Goal: Information Seeking & Learning: Learn about a topic

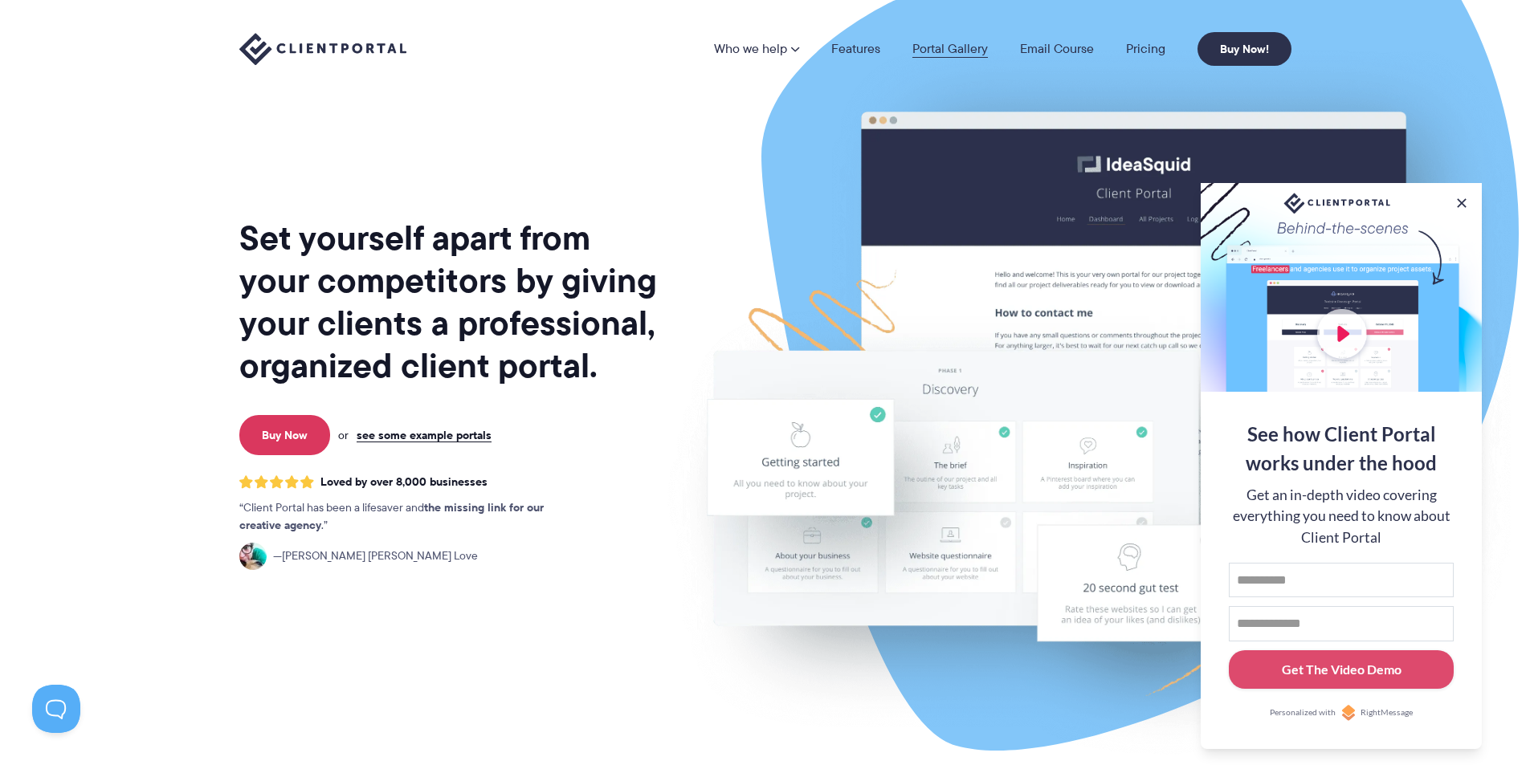
click at [952, 54] on link "Portal Gallery" at bounding box center [949, 49] width 75 height 13
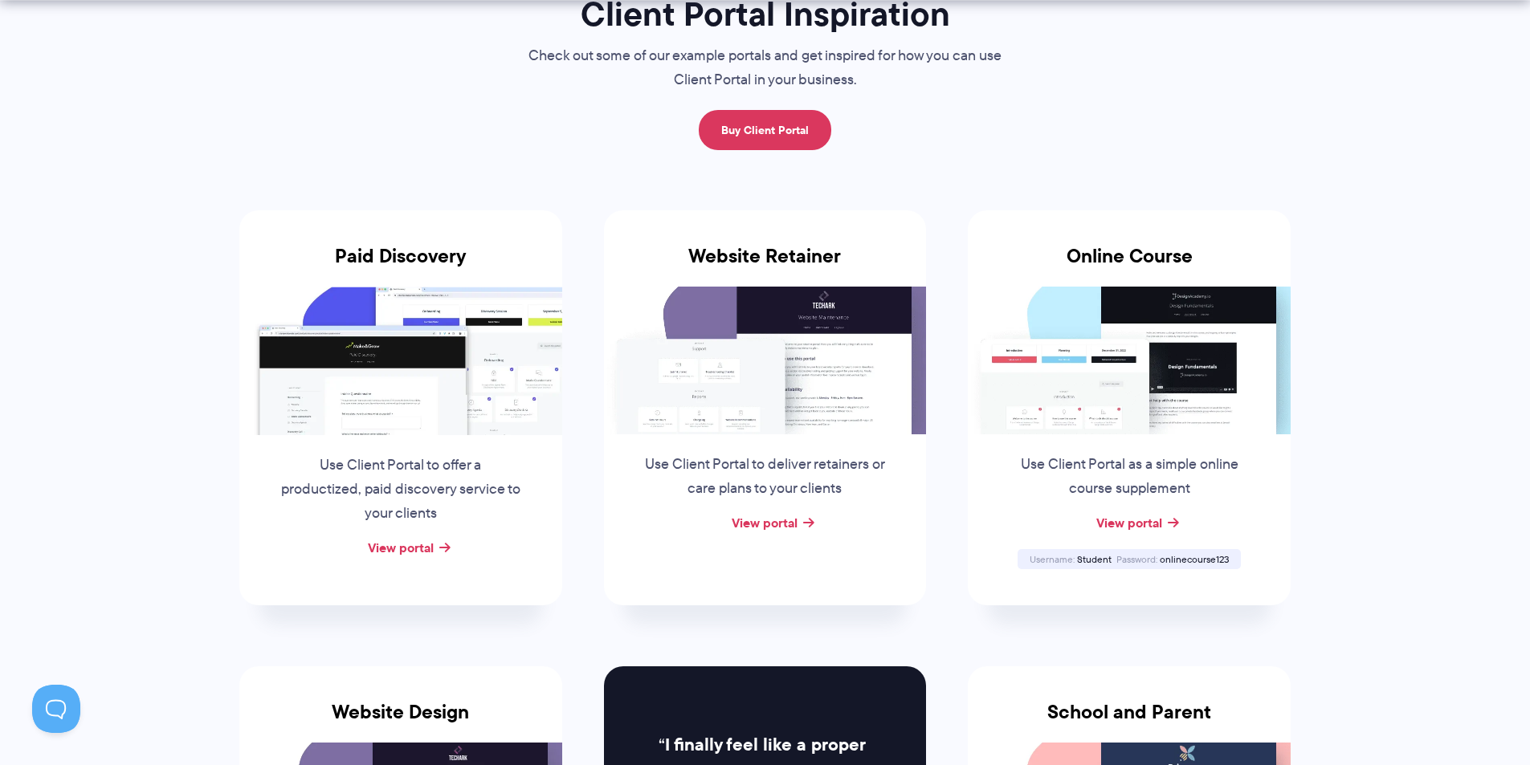
scroll to position [160, 0]
click at [647, 259] on h3 "Website Retainer" at bounding box center [765, 265] width 323 height 42
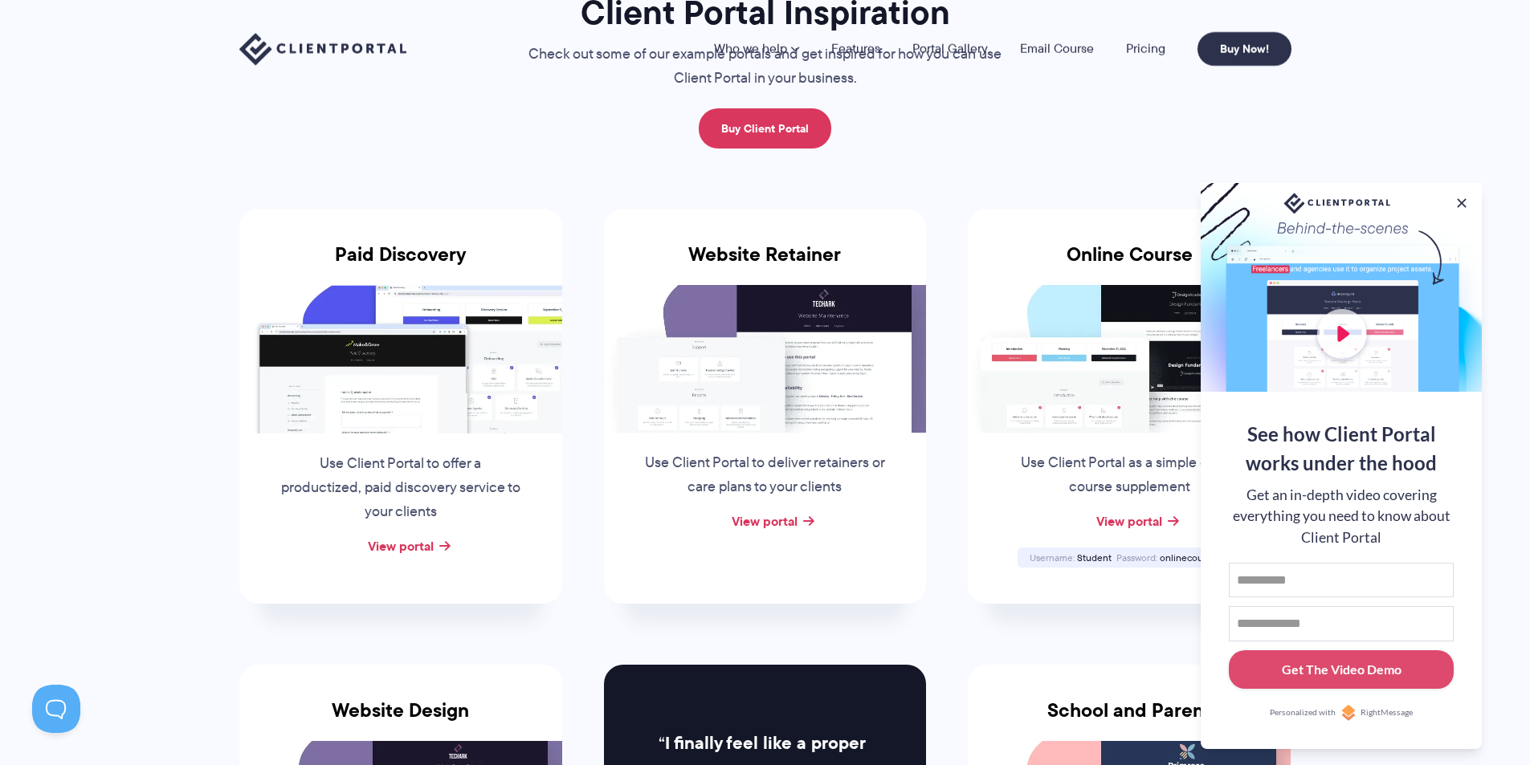
scroll to position [0, 0]
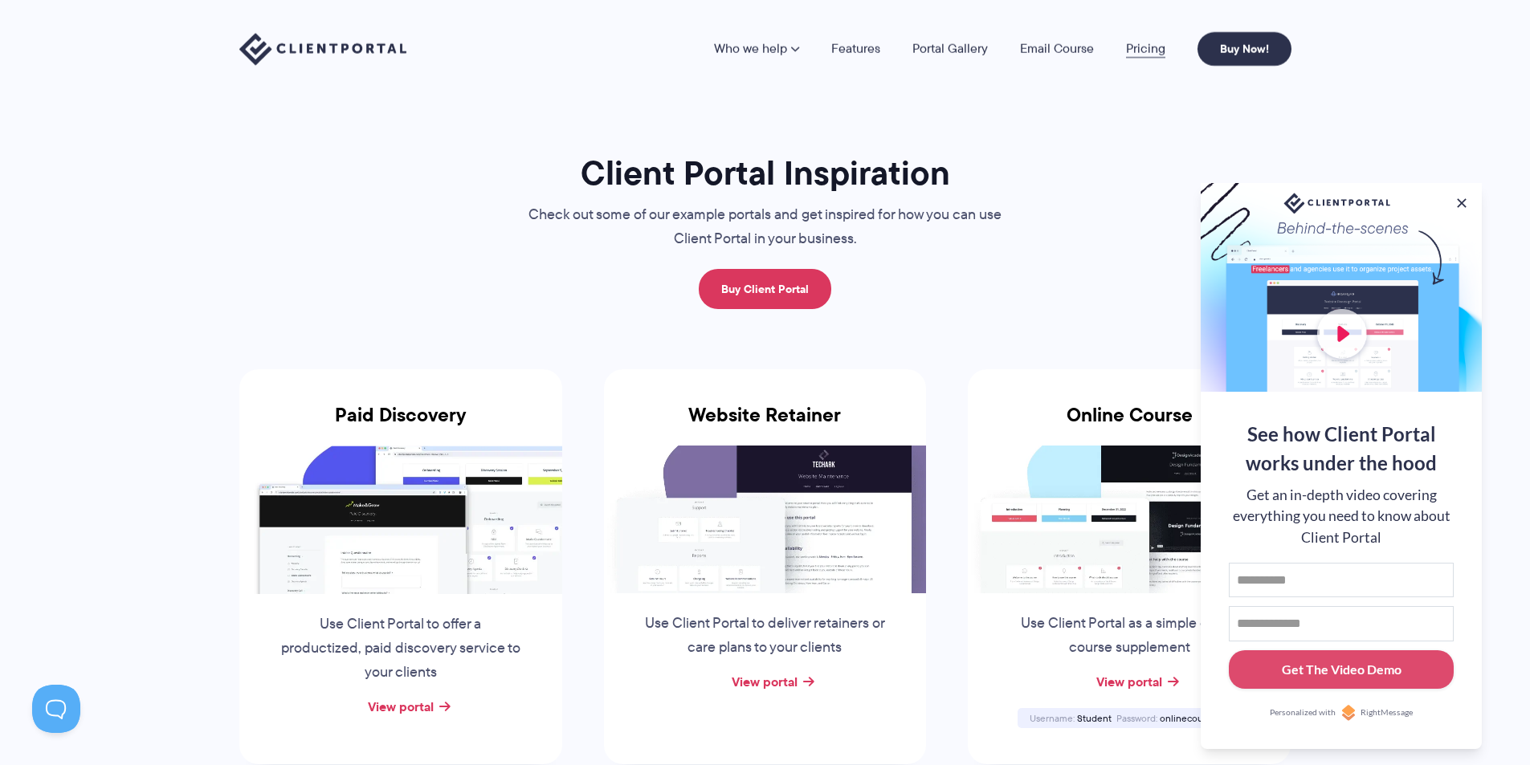
click at [1143, 52] on link "Pricing" at bounding box center [1145, 49] width 39 height 13
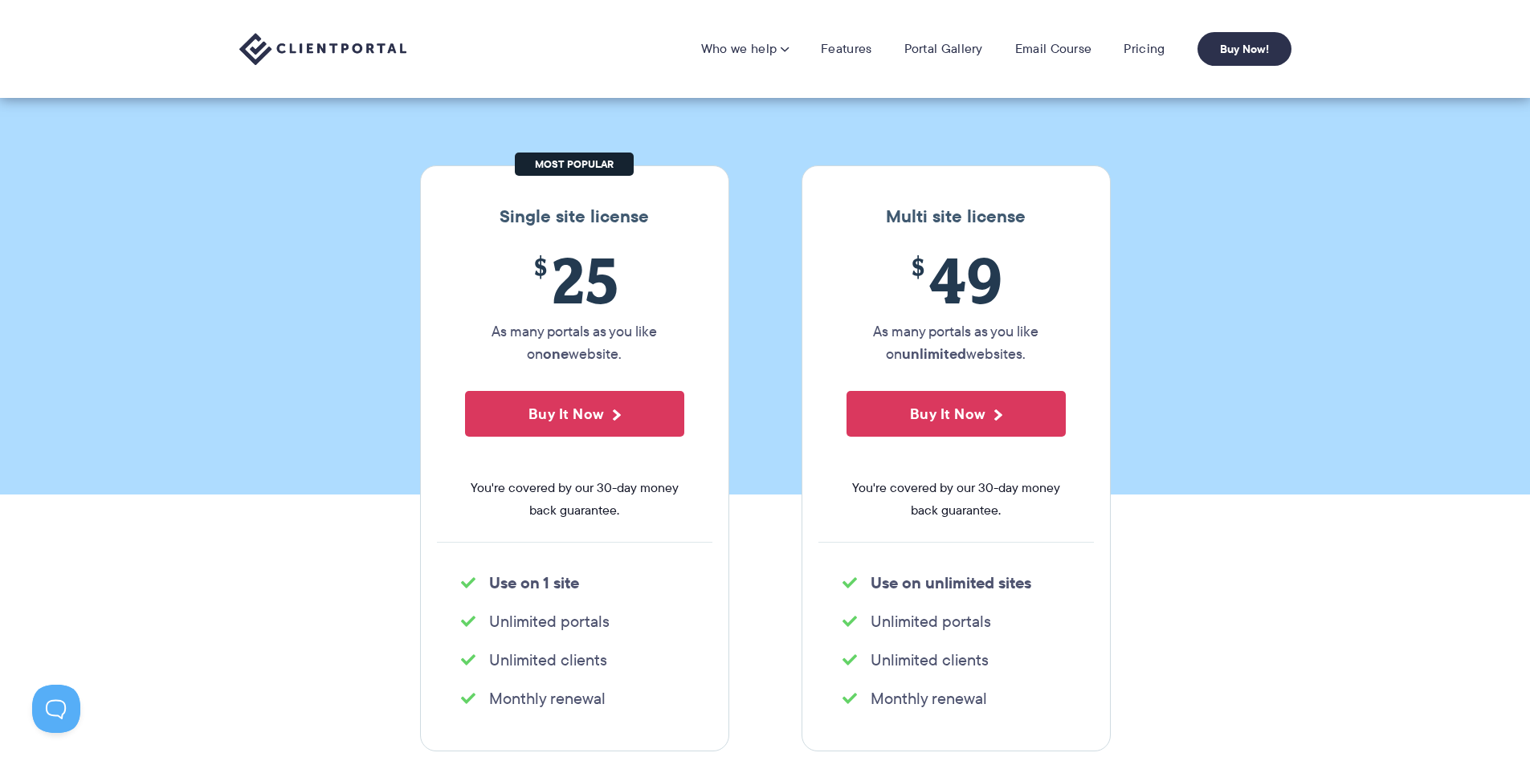
scroll to position [108, 0]
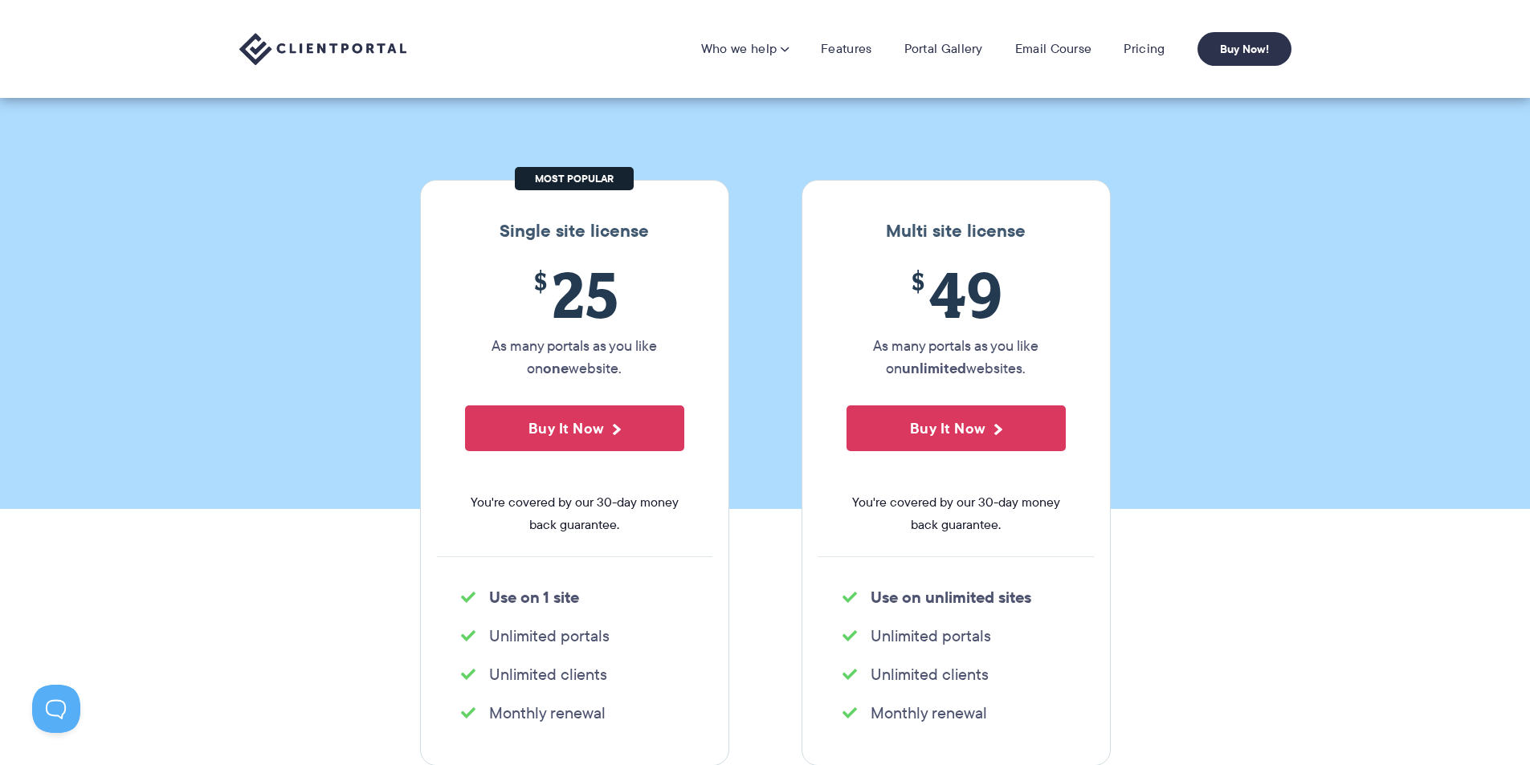
click at [284, 50] on img at bounding box center [322, 49] width 167 height 33
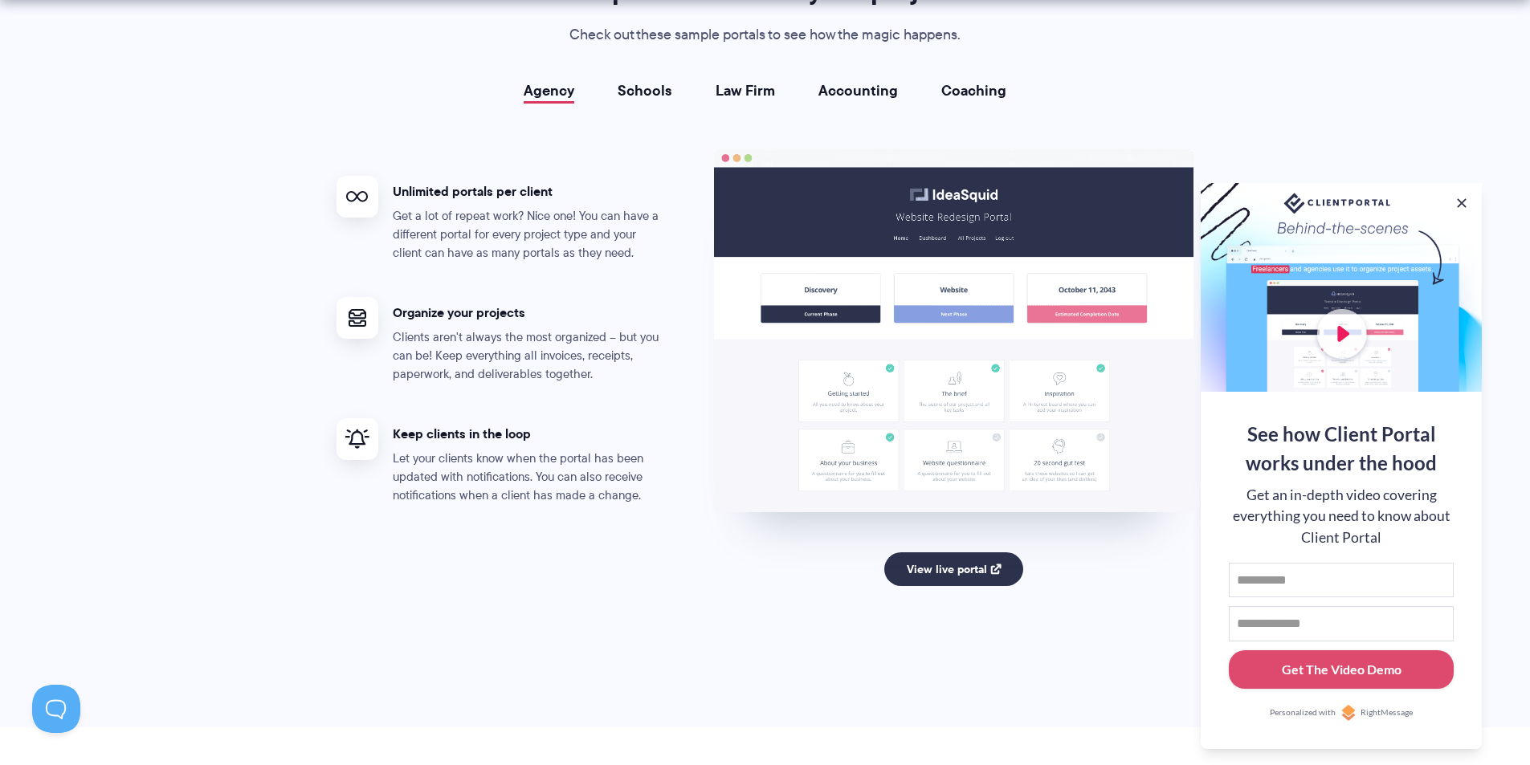
scroll to position [2970, 0]
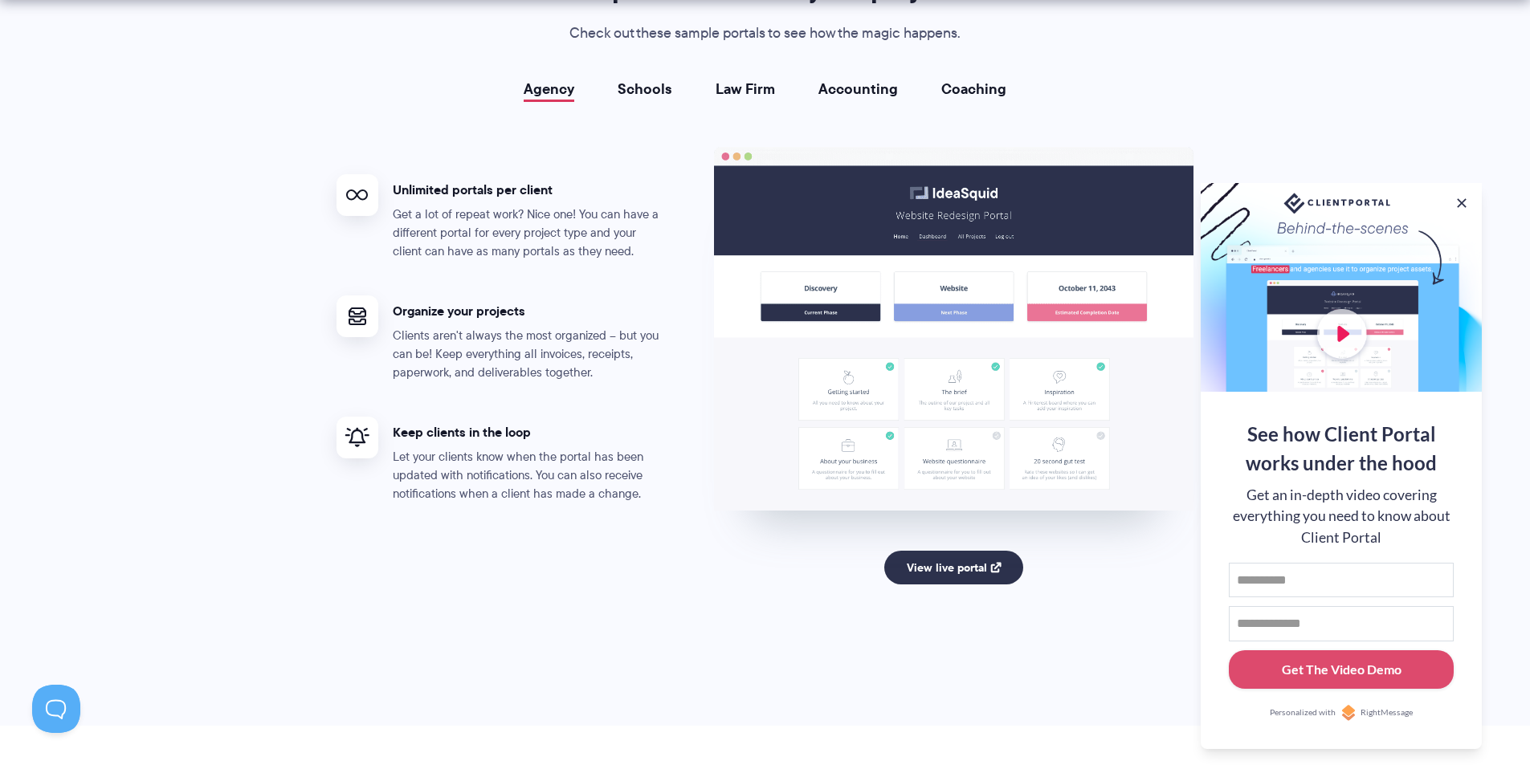
click at [642, 85] on link "Schools" at bounding box center [644, 89] width 55 height 16
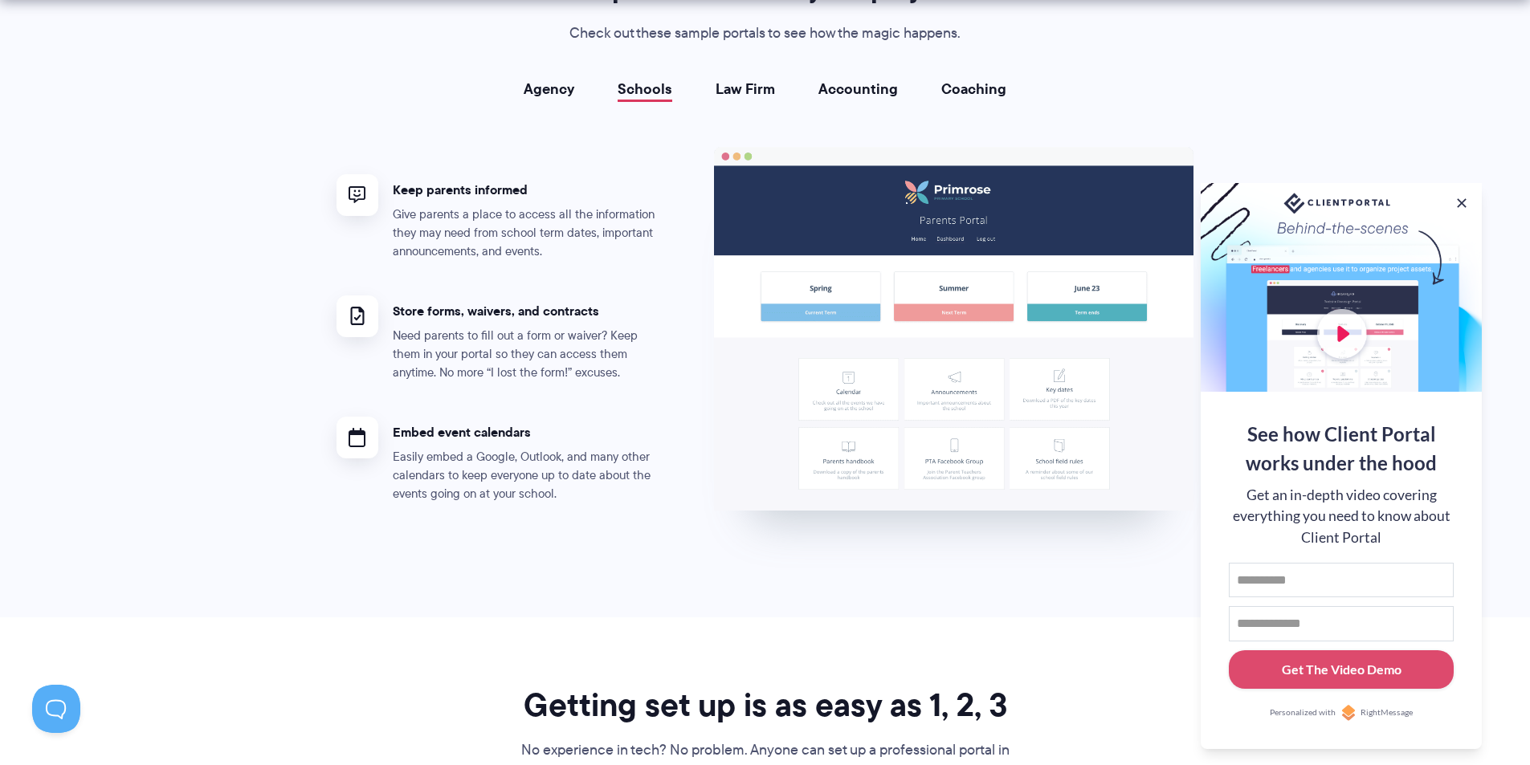
click at [560, 91] on link "Agency" at bounding box center [549, 89] width 51 height 16
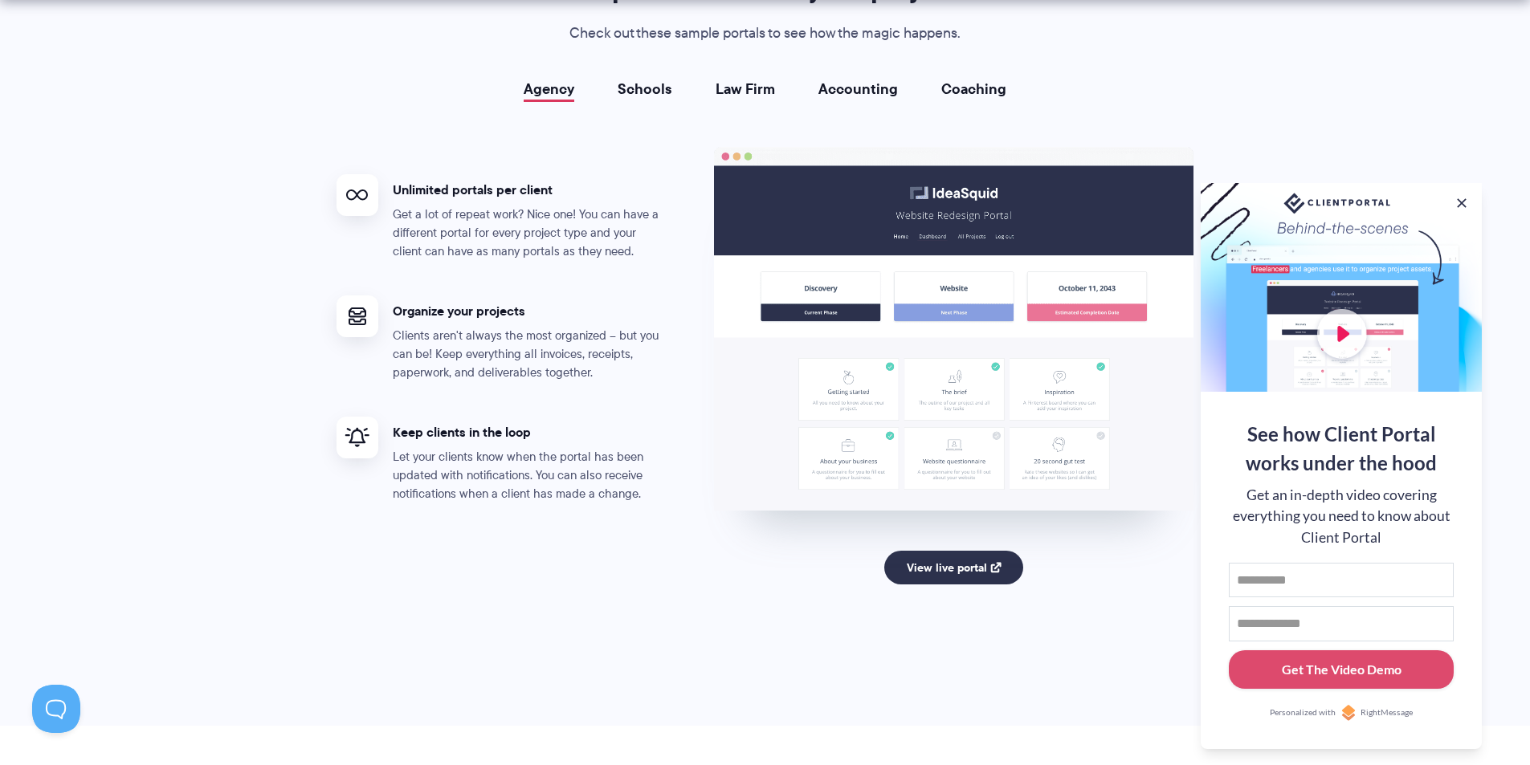
click at [646, 88] on link "Schools" at bounding box center [644, 89] width 55 height 16
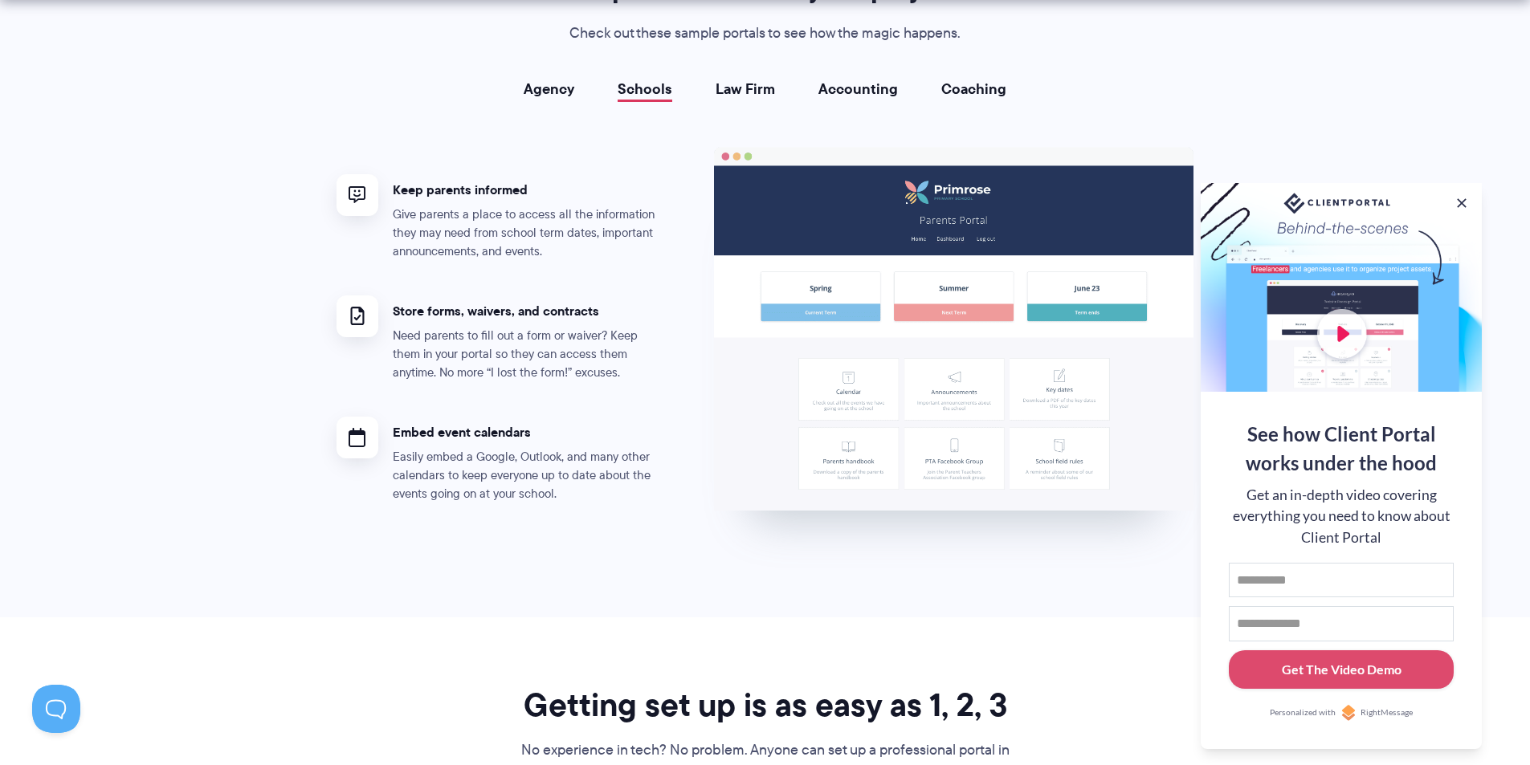
click at [747, 87] on link "Law Firm" at bounding box center [744, 89] width 59 height 16
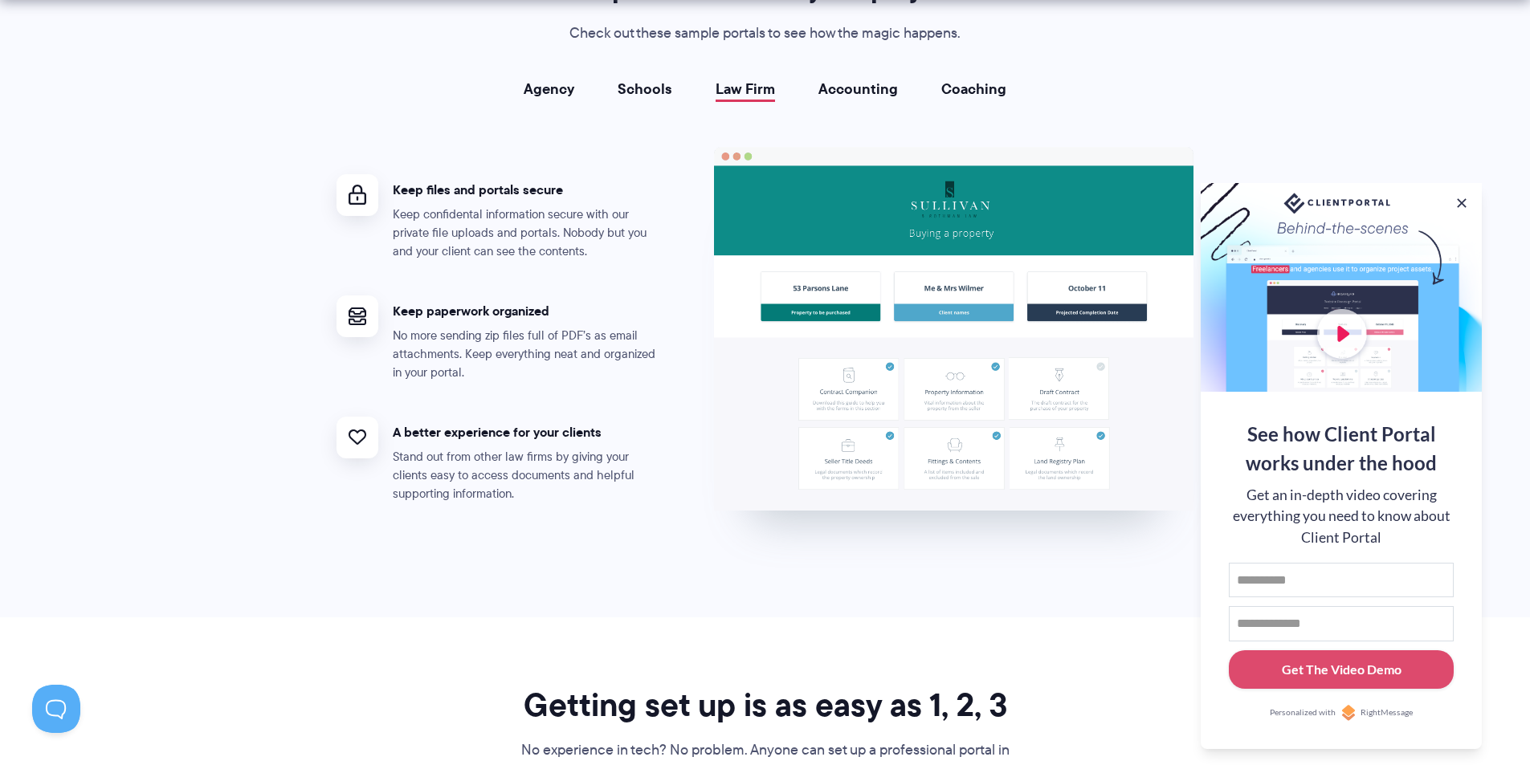
click at [565, 89] on link "Agency" at bounding box center [549, 89] width 51 height 16
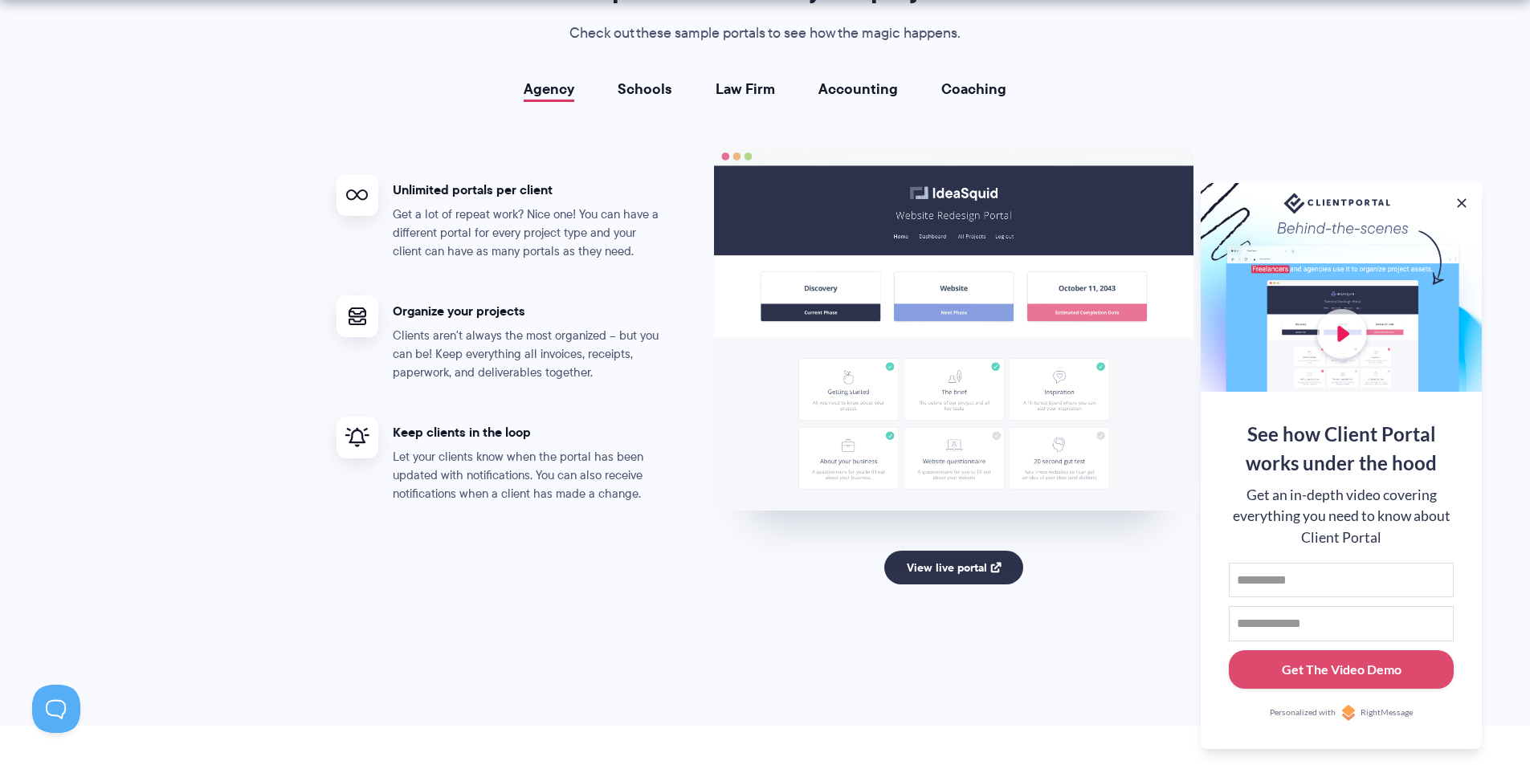
click at [654, 91] on link "Schools" at bounding box center [644, 89] width 55 height 16
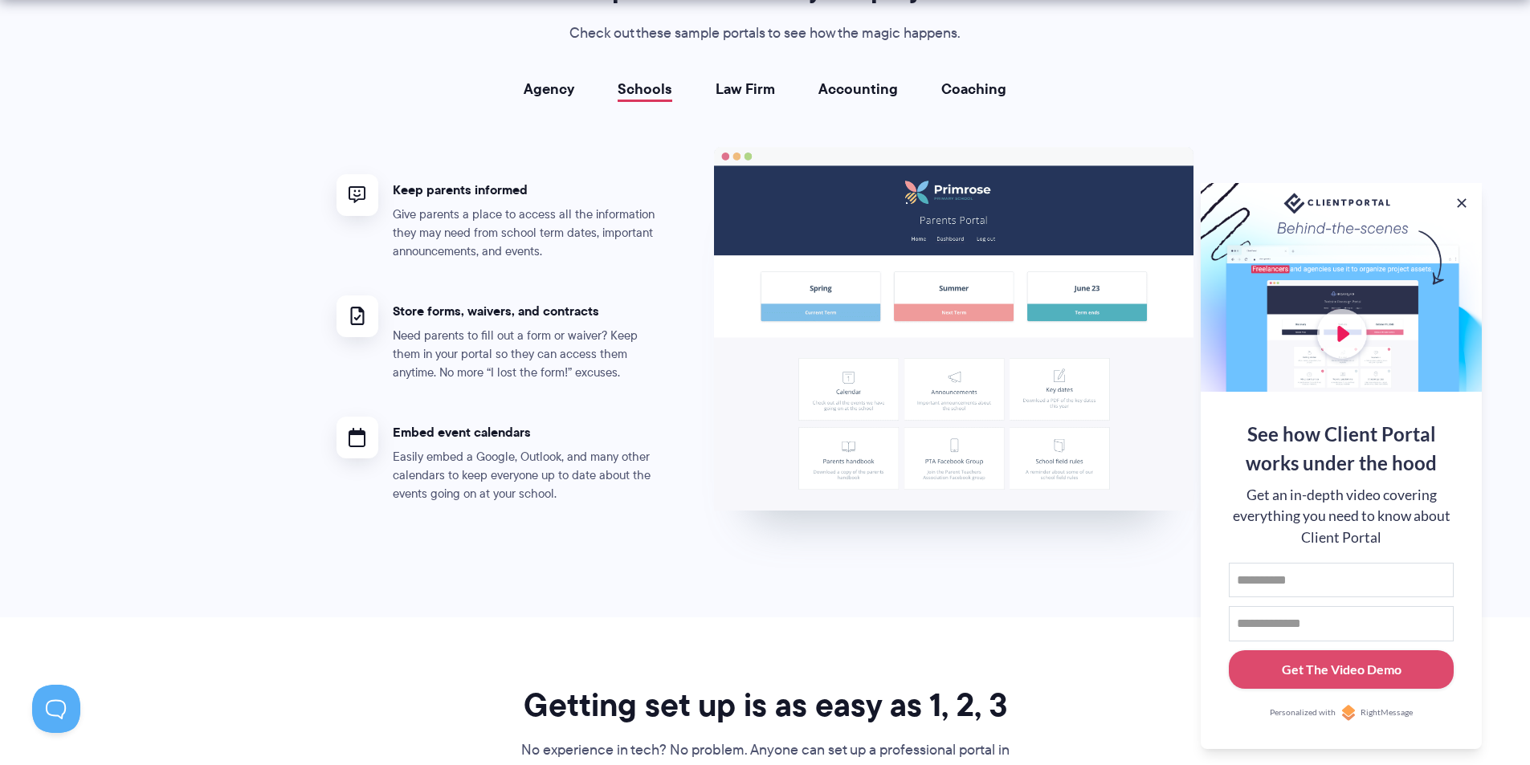
click at [723, 90] on link "Law Firm" at bounding box center [744, 89] width 59 height 16
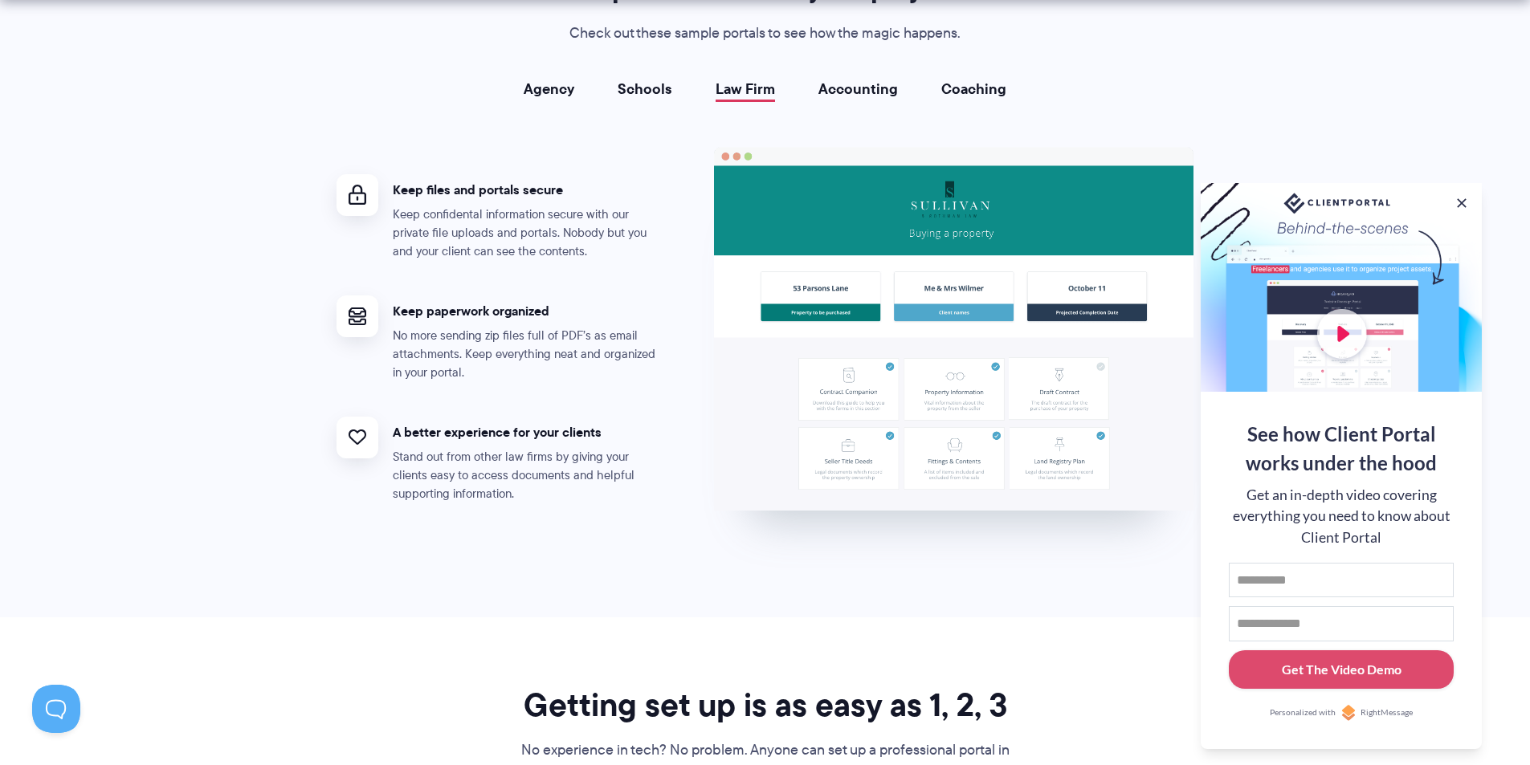
click at [857, 86] on link "Accounting" at bounding box center [857, 89] width 79 height 16
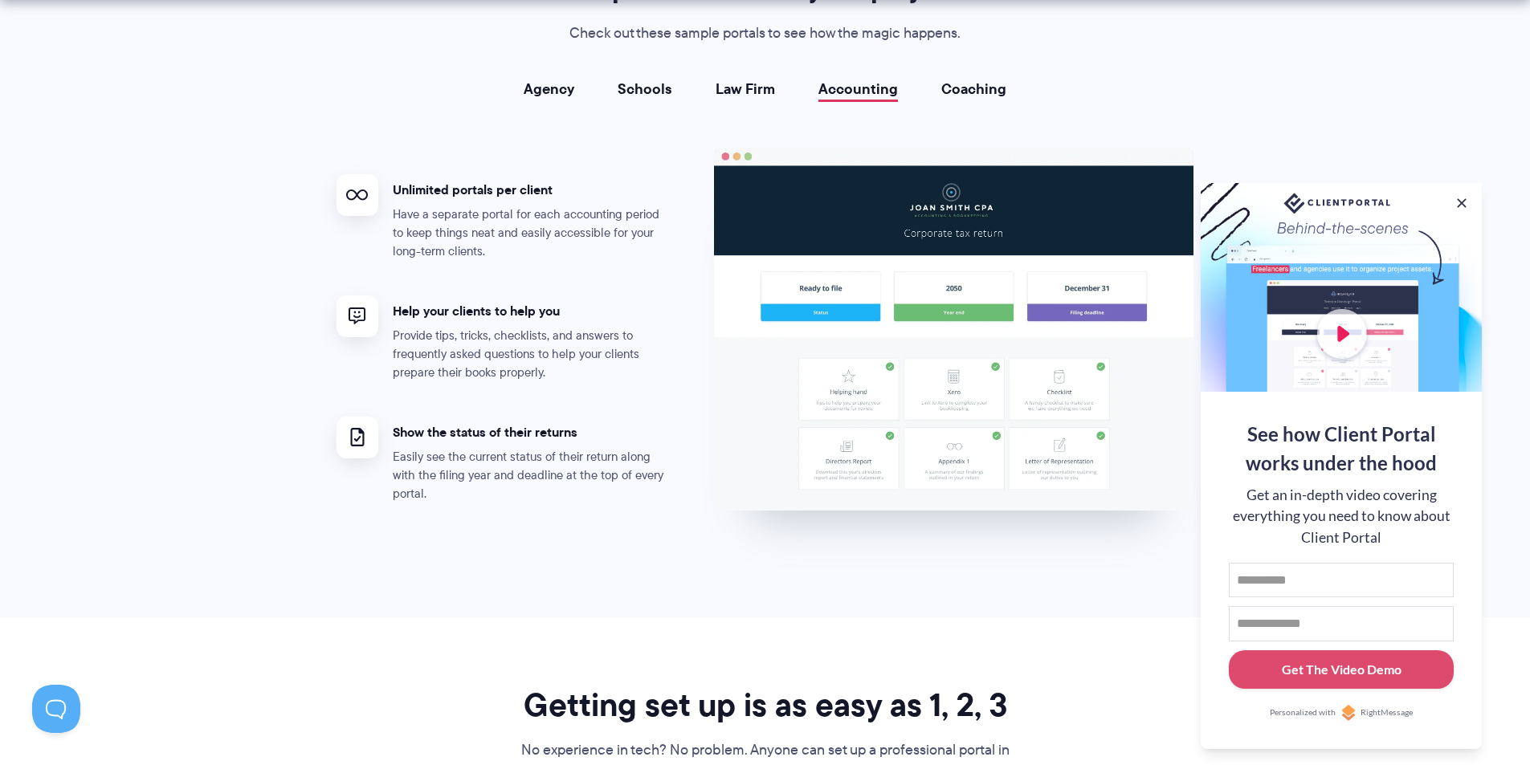
click at [958, 88] on link "Coaching" at bounding box center [973, 89] width 65 height 16
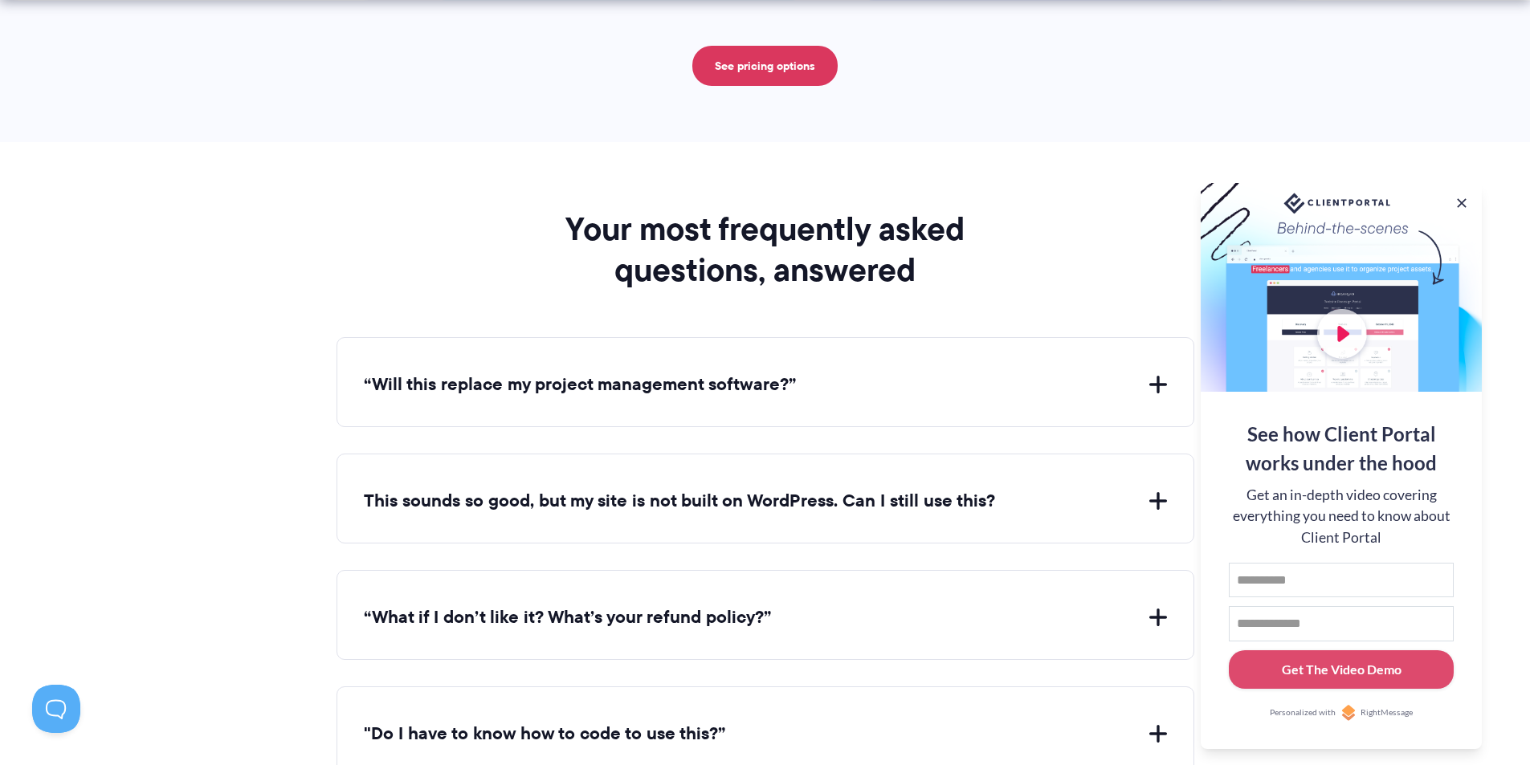
scroll to position [5555, 0]
click at [756, 397] on button "“Will this replace my project management software?”" at bounding box center [765, 384] width 803 height 25
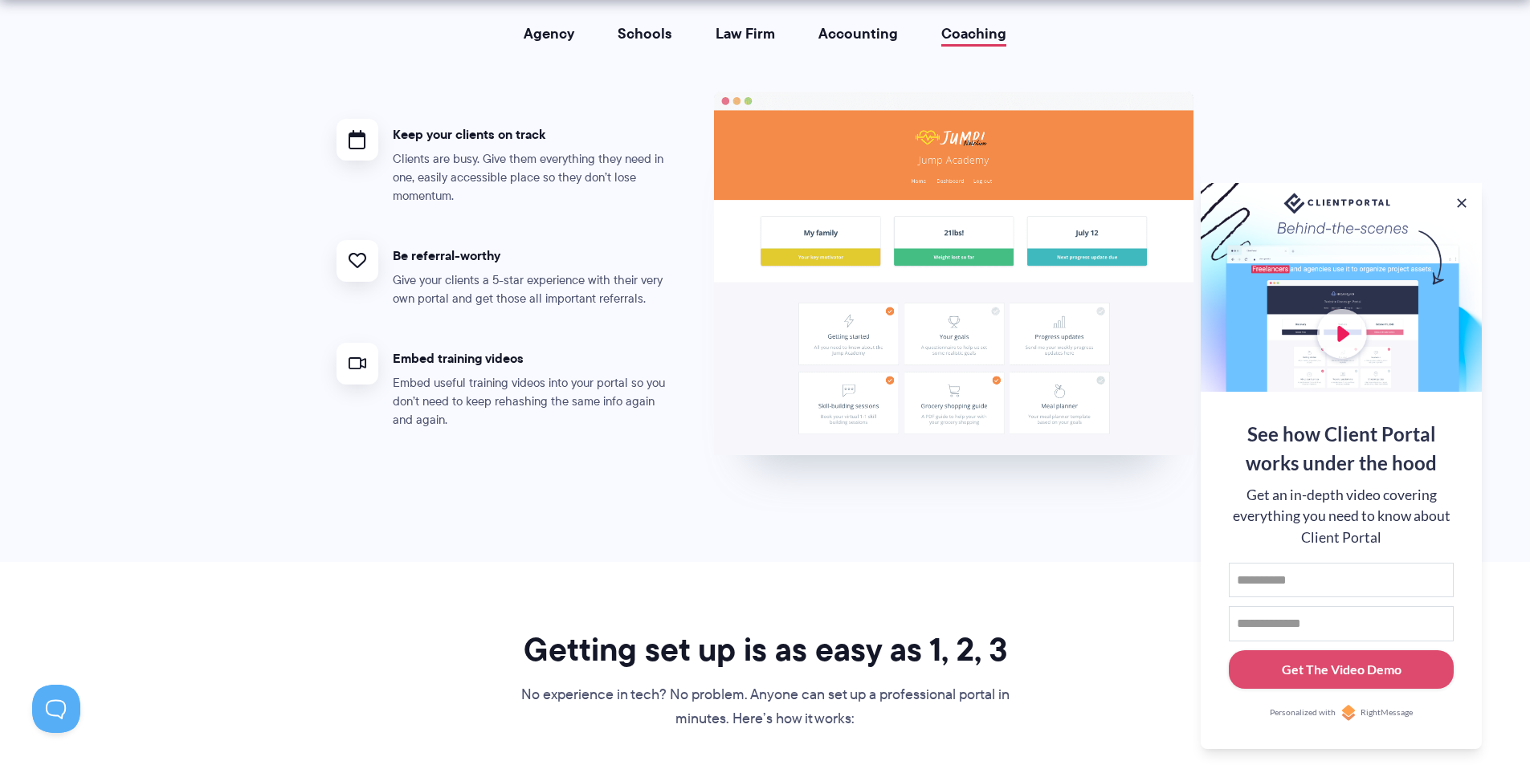
scroll to position [3026, 0]
click at [563, 31] on link "Agency" at bounding box center [549, 33] width 51 height 16
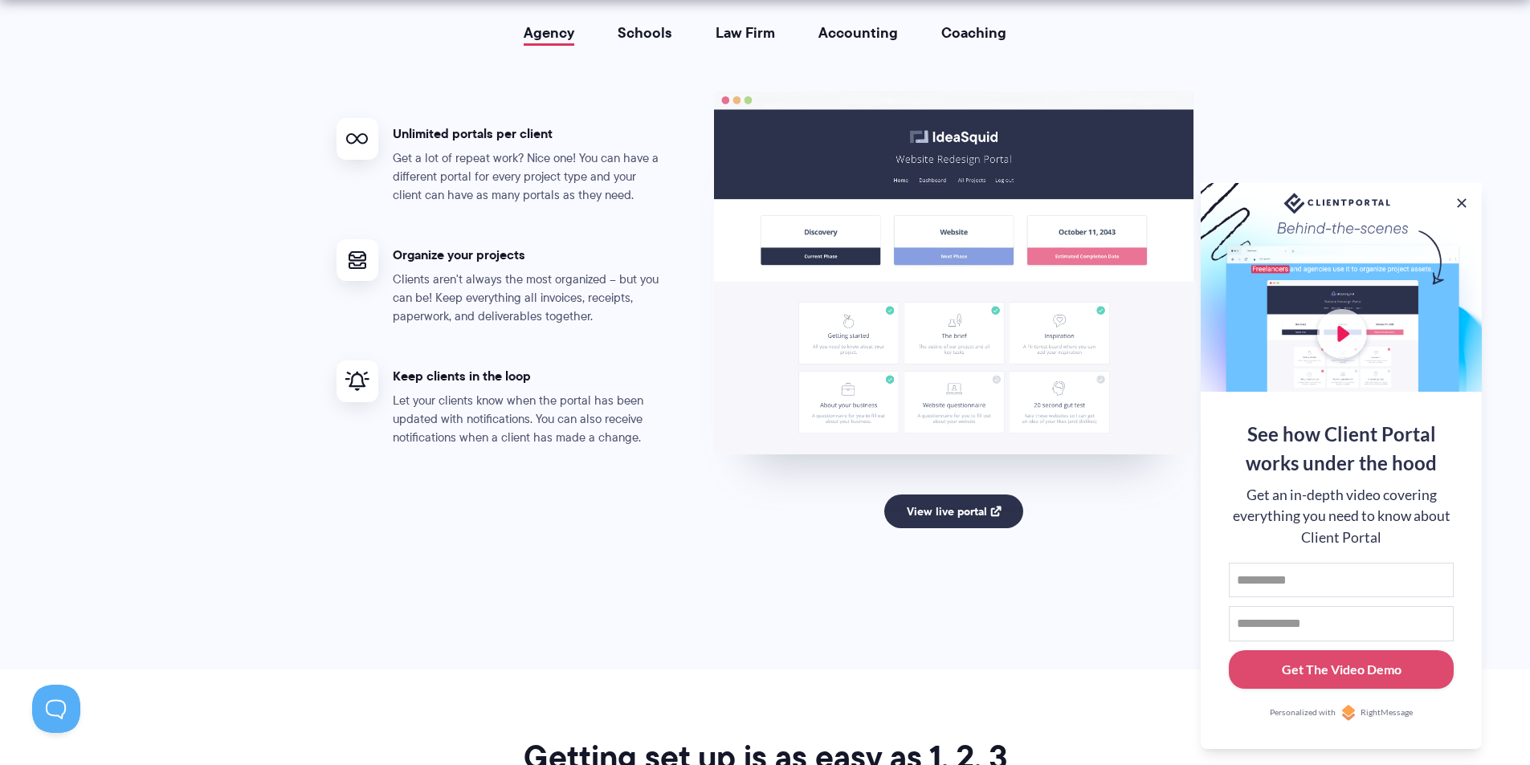
click at [655, 25] on link "Schools" at bounding box center [644, 33] width 55 height 16
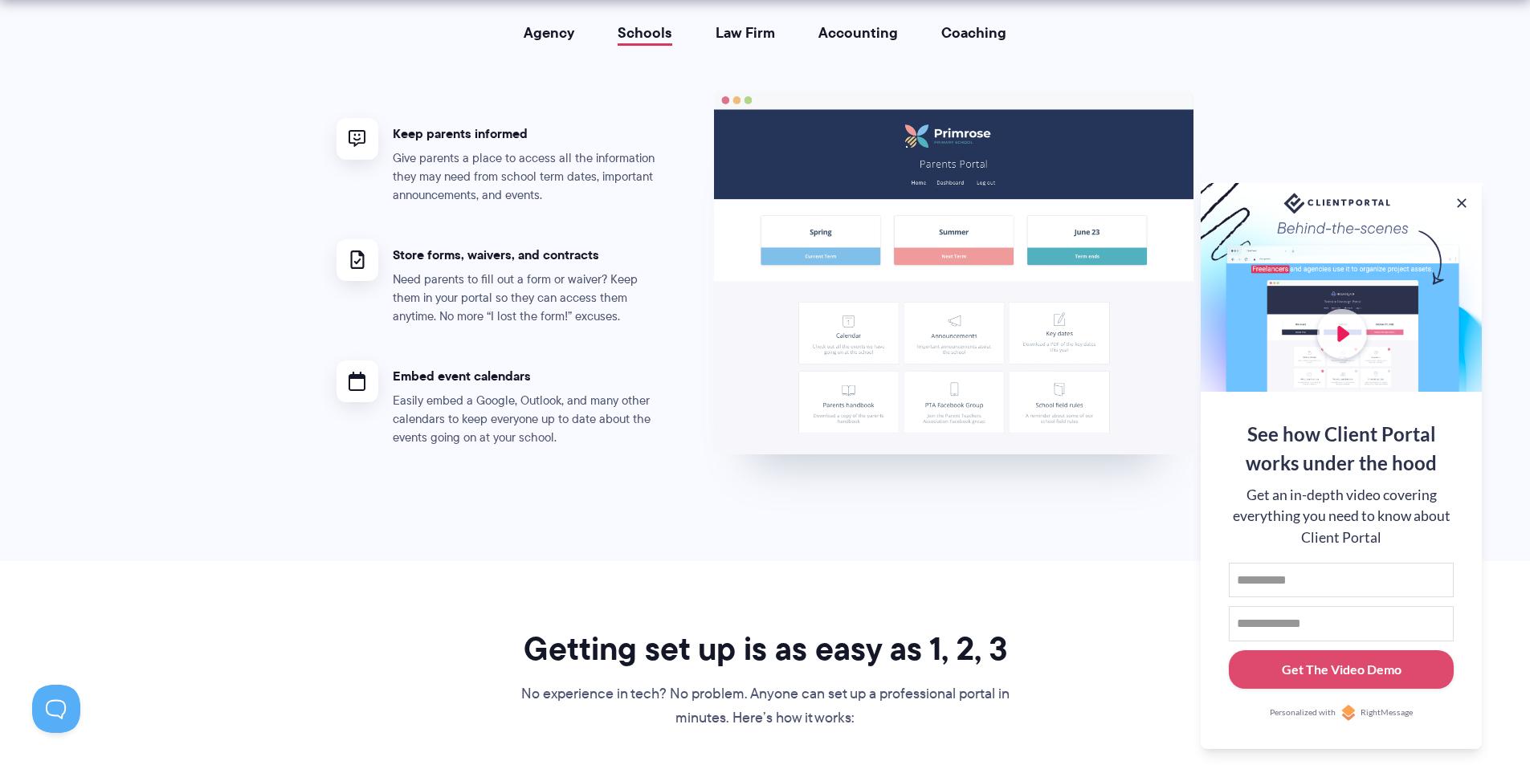
click at [736, 26] on link "Law Firm" at bounding box center [744, 33] width 59 height 16
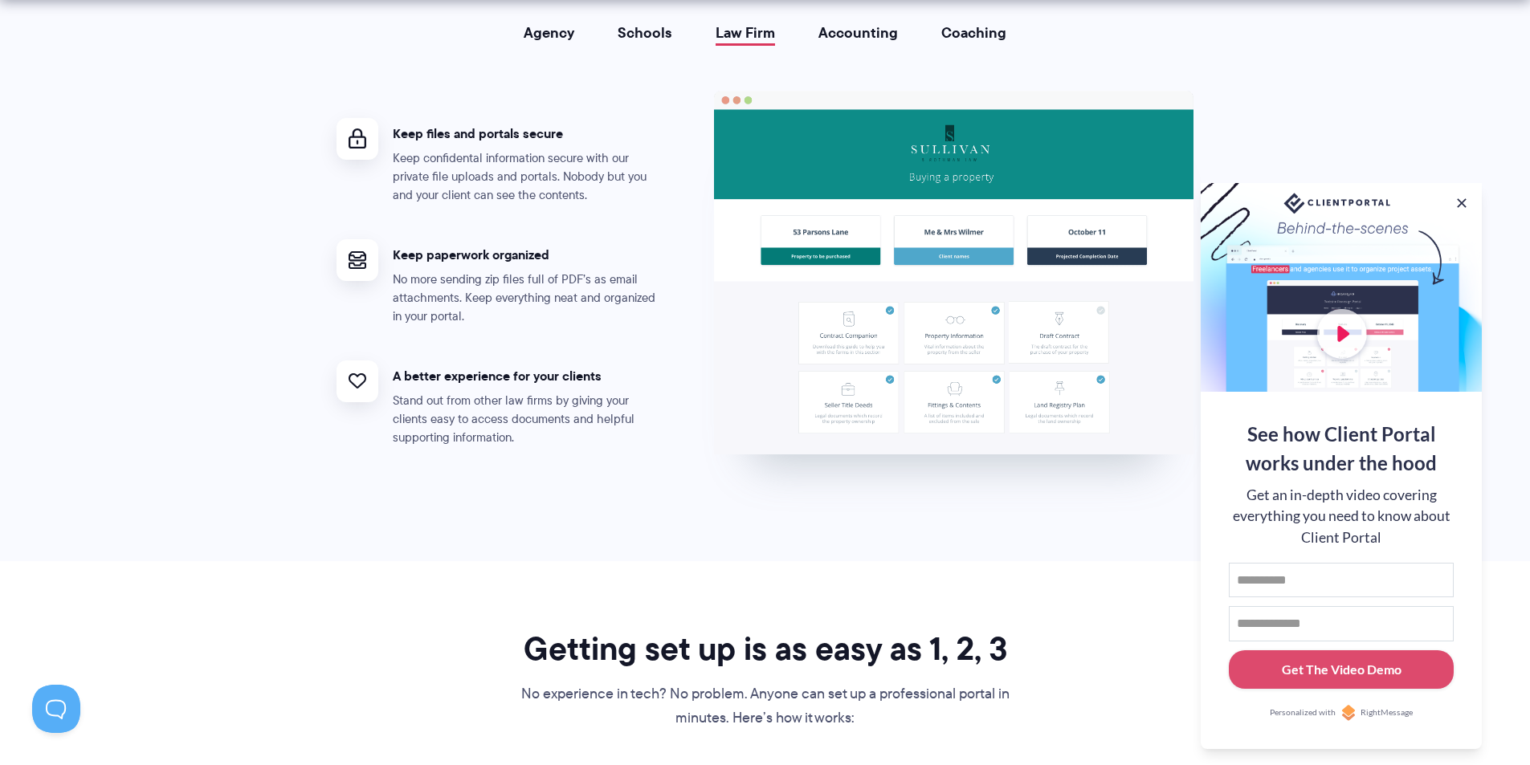
click at [835, 35] on link "Accounting" at bounding box center [857, 33] width 79 height 16
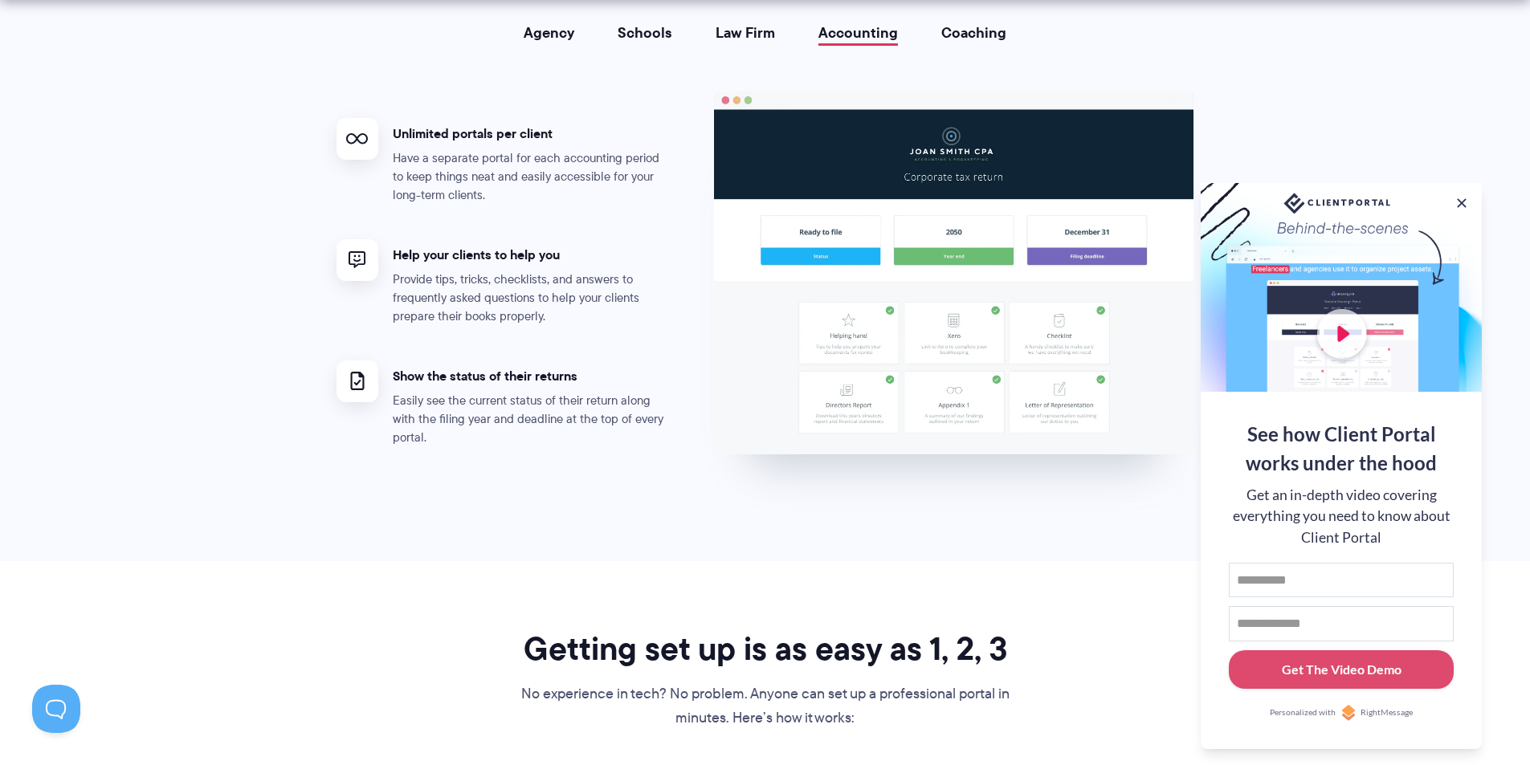
click at [962, 30] on link "Coaching" at bounding box center [973, 33] width 65 height 16
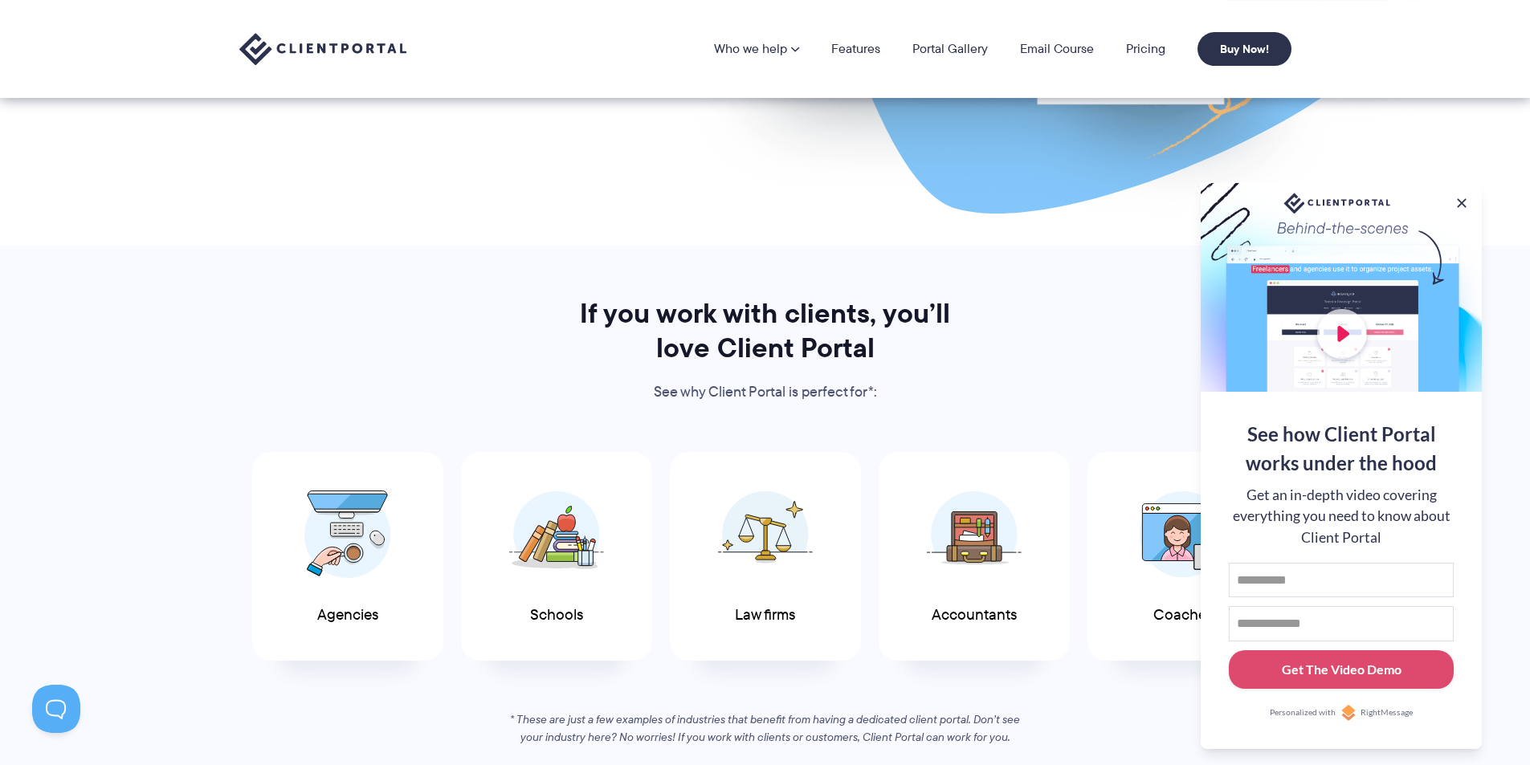
scroll to position [0, 0]
